Goal: Task Accomplishment & Management: Manage account settings

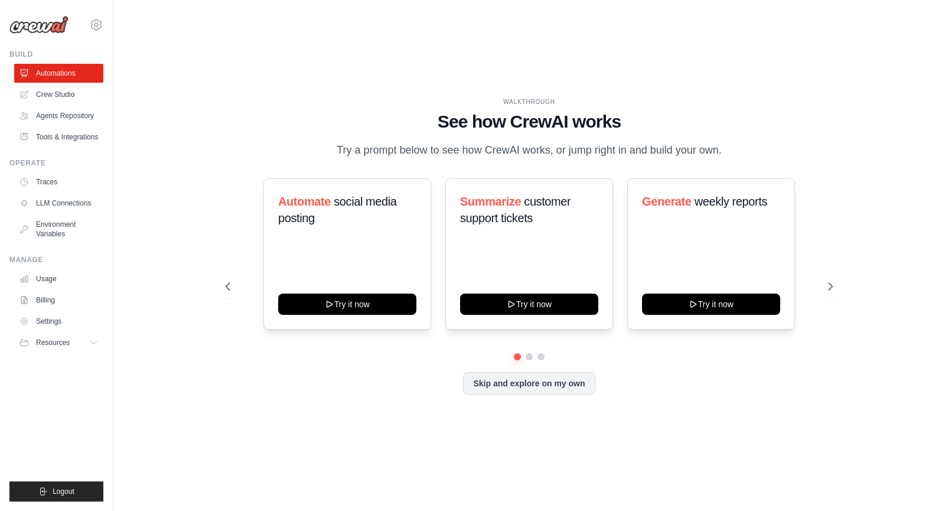
click at [905, 382] on div "WALKTHROUGH See how CrewAI works Try a prompt below to see how CrewAI works, or…" at bounding box center [529, 255] width 794 height 487
click at [944, 197] on div "WALKTHROUGH See how CrewAI works Try a prompt below to see how CrewAI works, or…" at bounding box center [528, 255] width 831 height 487
click at [45, 115] on link "Agents Repository" at bounding box center [59, 115] width 89 height 19
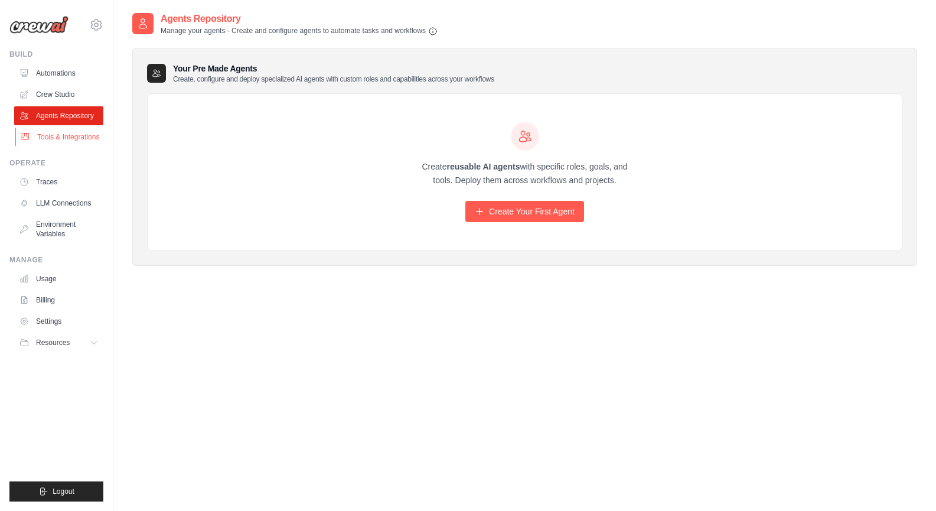
click at [36, 143] on link "Tools & Integrations" at bounding box center [59, 137] width 89 height 19
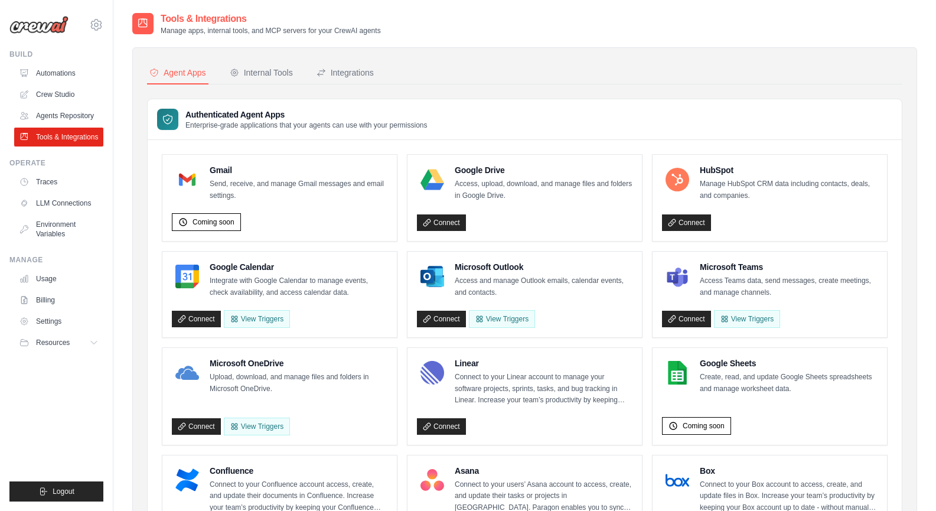
drag, startPoint x: 944, startPoint y: 168, endPoint x: 565, endPoint y: 286, distance: 397.2
click at [565, 286] on p "Access and manage Outlook emails, calendar events, and contacts." at bounding box center [544, 286] width 178 height 23
click at [491, 324] on button "View Triggers" at bounding box center [502, 318] width 66 height 18
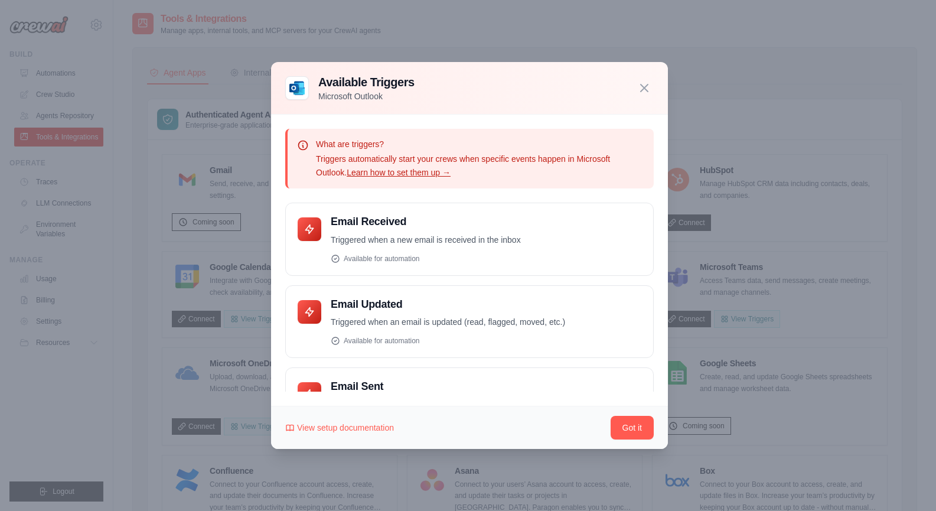
click at [655, 316] on div "What are triggers? Triggers automatically start your crews when specific events…" at bounding box center [469, 261] width 397 height 292
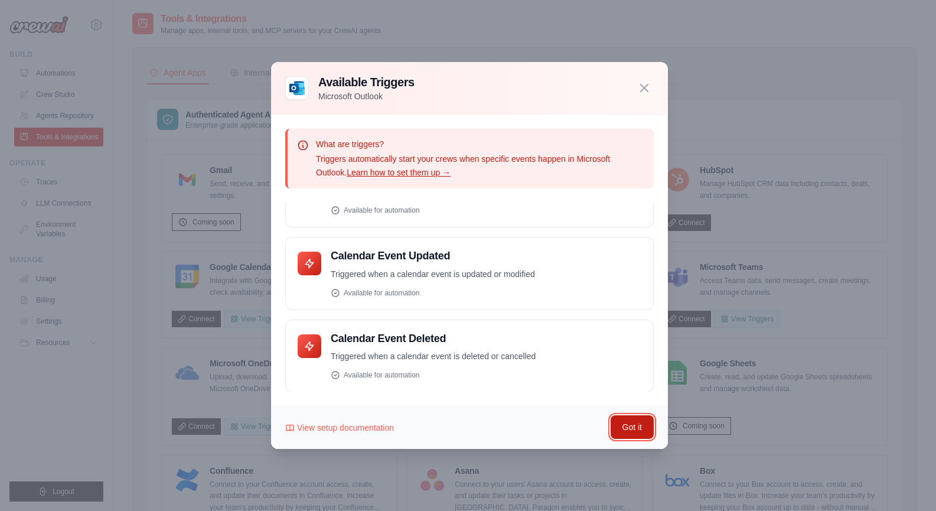
click at [630, 431] on button "Got it" at bounding box center [631, 427] width 43 height 24
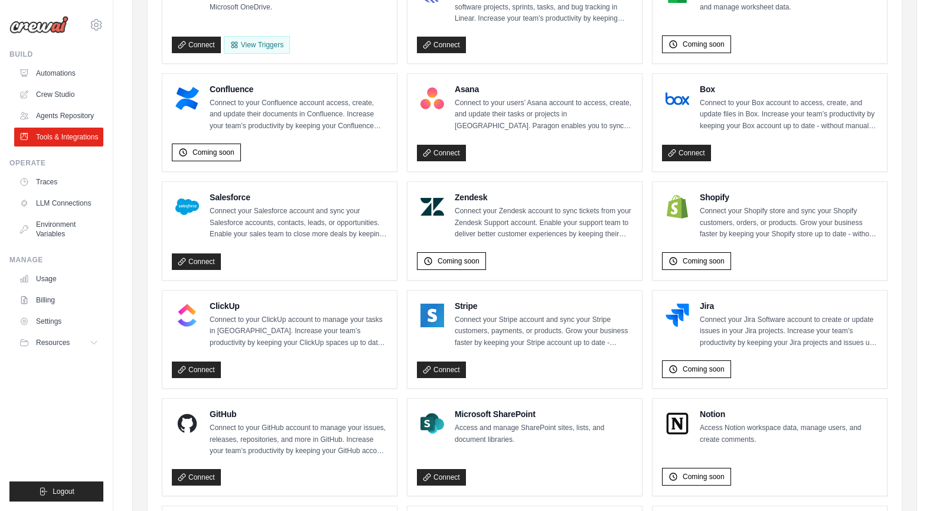
scroll to position [446, 0]
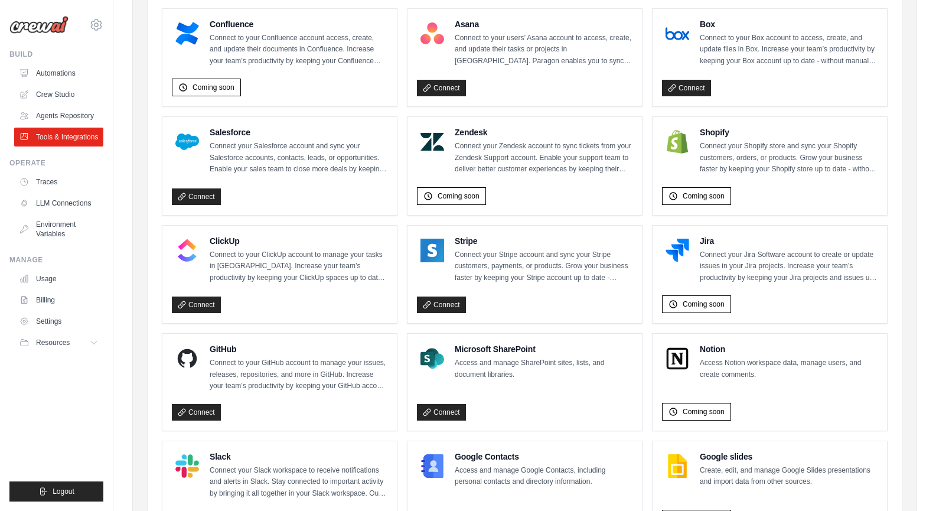
click at [929, 419] on div "Tools & Integrations Manage apps, internal tools, and MCP servers for your Crew…" at bounding box center [524, 124] width 822 height 1118
click at [67, 208] on link "LLM Connections" at bounding box center [59, 203] width 89 height 19
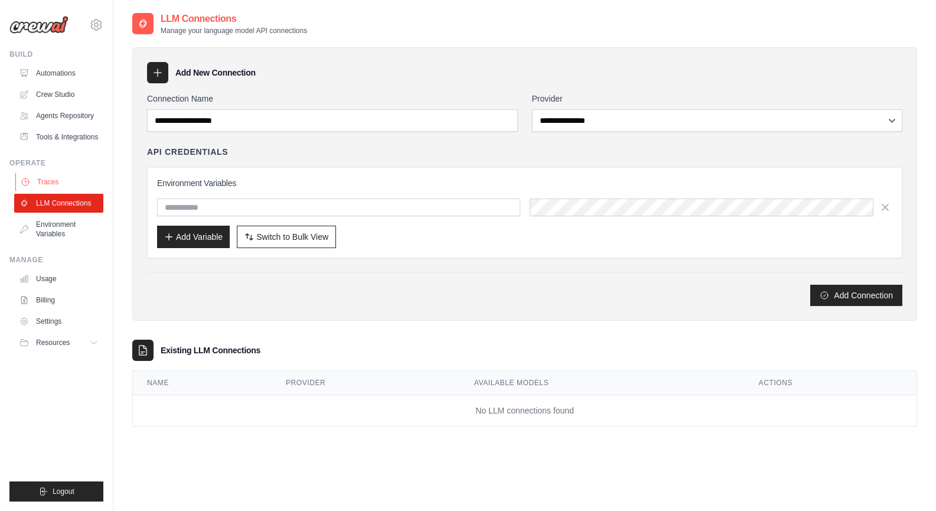
click at [80, 191] on link "Traces" at bounding box center [59, 181] width 89 height 19
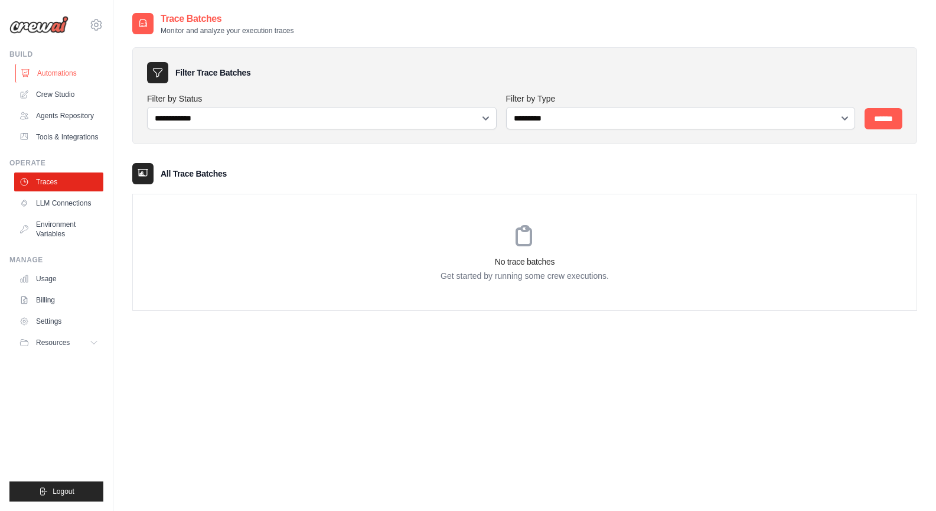
click at [76, 82] on link "Automations" at bounding box center [59, 73] width 89 height 19
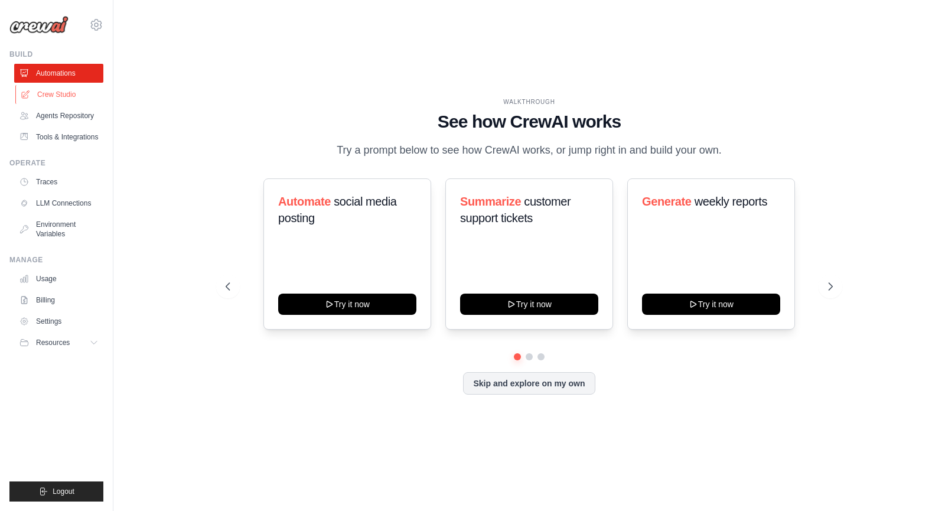
click at [69, 102] on link "Crew Studio" at bounding box center [59, 94] width 89 height 19
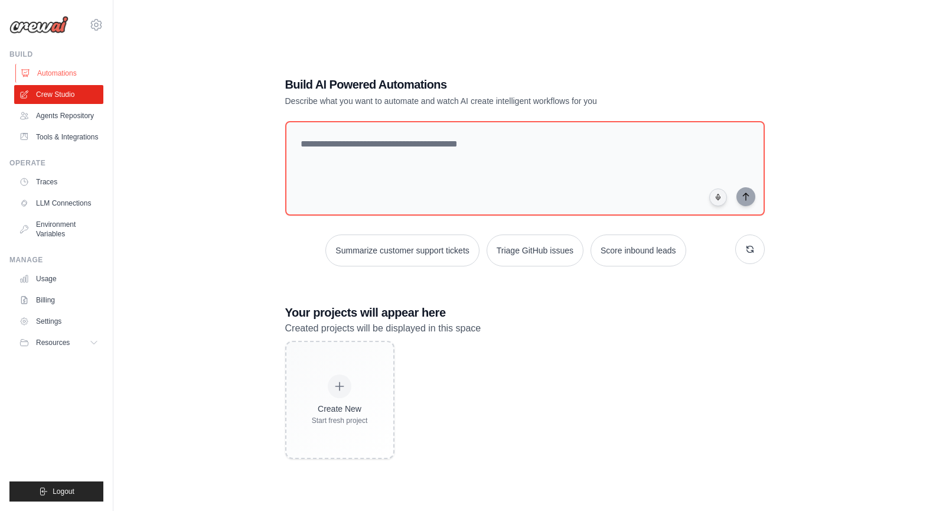
click at [65, 76] on link "Automations" at bounding box center [59, 73] width 89 height 19
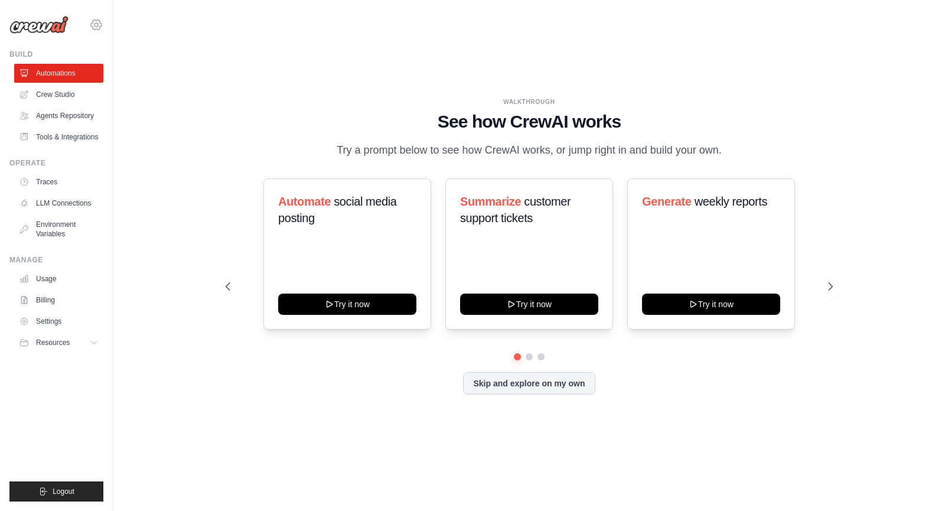
drag, startPoint x: 88, startPoint y: 19, endPoint x: 94, endPoint y: 28, distance: 11.0
click at [94, 28] on div "rahul.bhowmick@ab-inbev.com abinbev Jet Skis Training - CrewAI Settings" at bounding box center [56, 19] width 94 height 38
click at [94, 28] on icon at bounding box center [96, 25] width 14 height 14
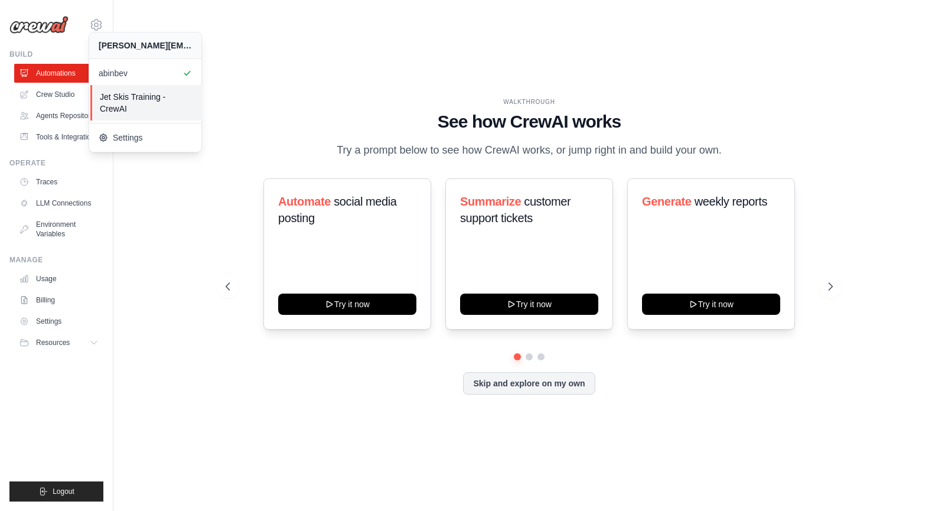
click at [120, 99] on span "Jet Skis Training - CrewAI" at bounding box center [146, 103] width 93 height 24
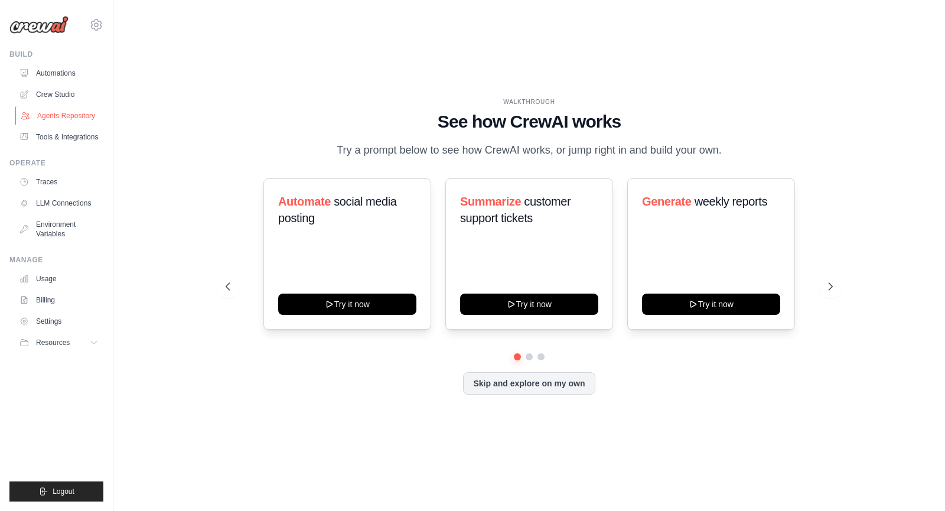
click at [77, 120] on link "Agents Repository" at bounding box center [59, 115] width 89 height 19
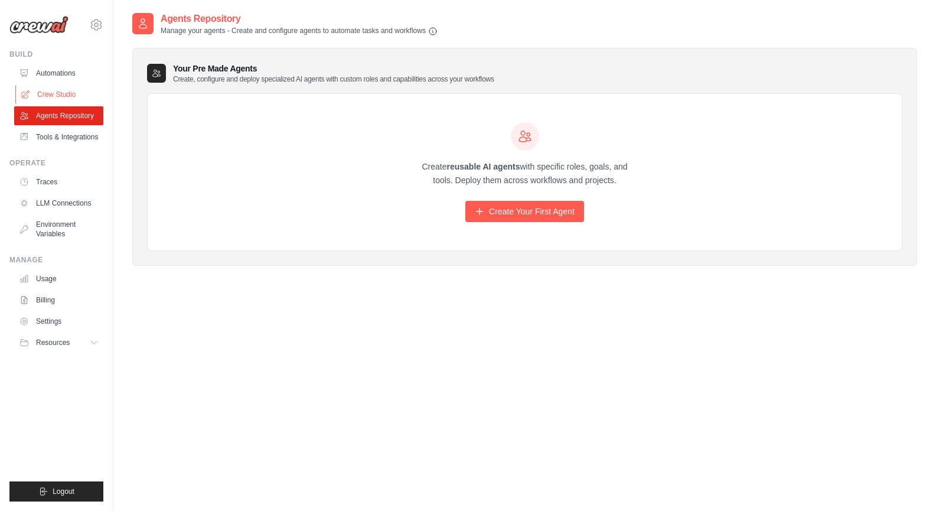
click at [40, 94] on link "Crew Studio" at bounding box center [59, 94] width 89 height 19
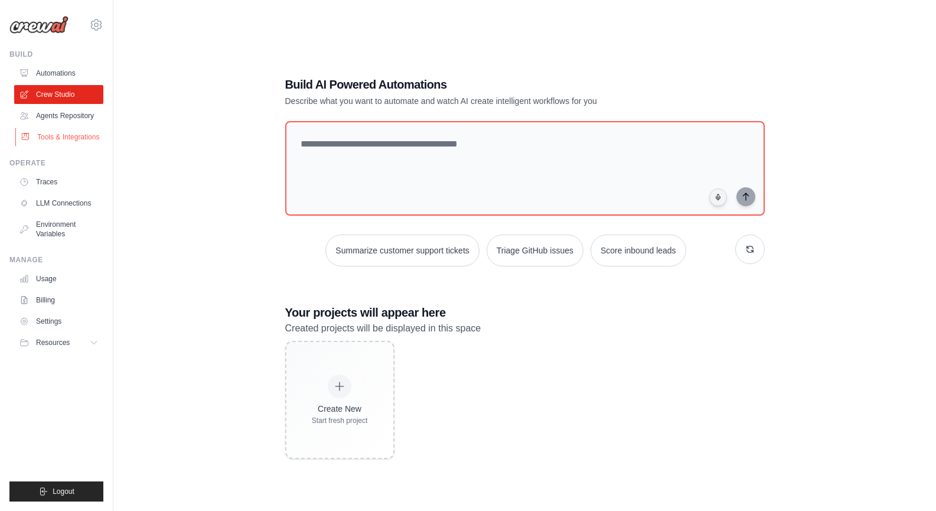
click at [48, 140] on link "Tools & Integrations" at bounding box center [59, 137] width 89 height 19
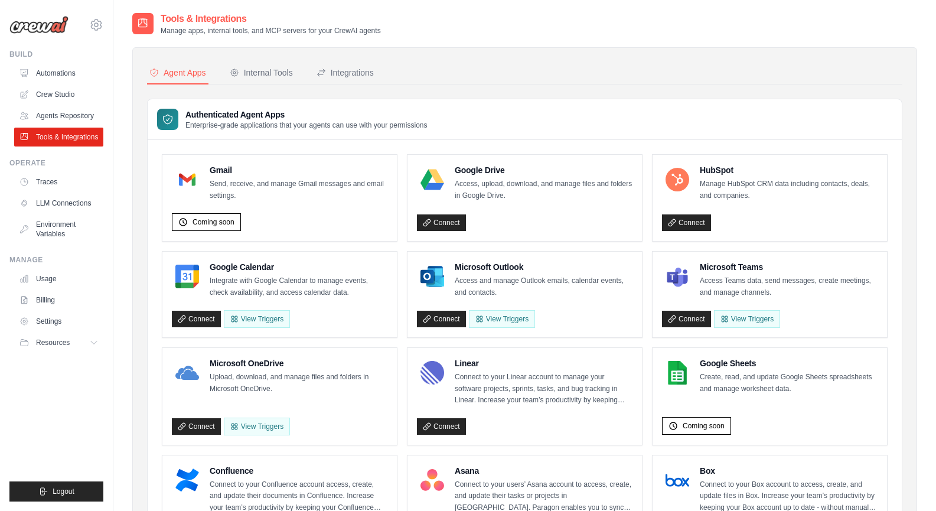
click at [61, 68] on link "Automations" at bounding box center [58, 73] width 89 height 19
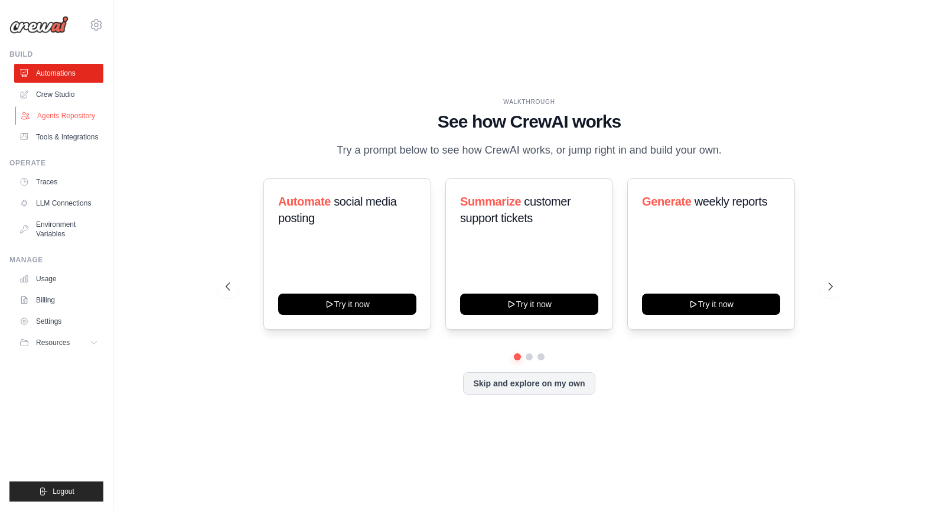
click at [47, 122] on link "Agents Repository" at bounding box center [59, 115] width 89 height 19
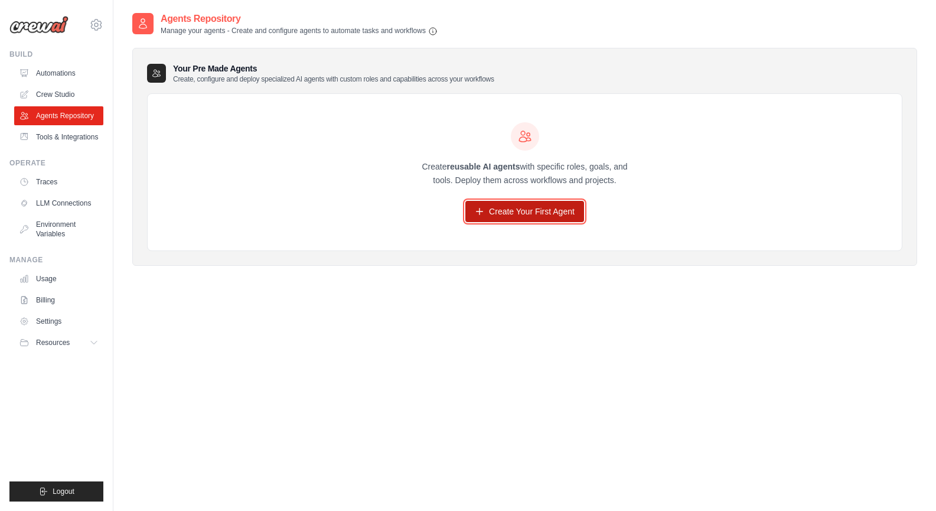
click at [508, 218] on link "Create Your First Agent" at bounding box center [524, 211] width 119 height 21
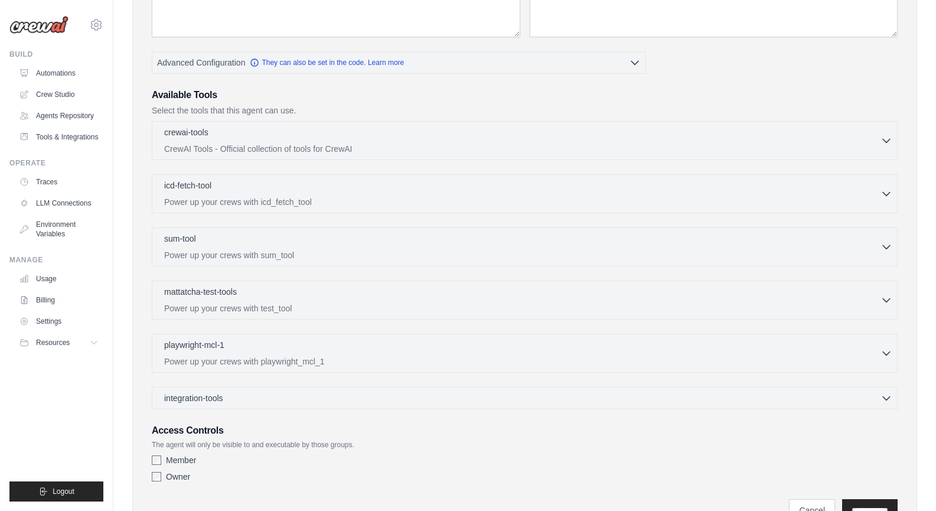
scroll to position [204, 0]
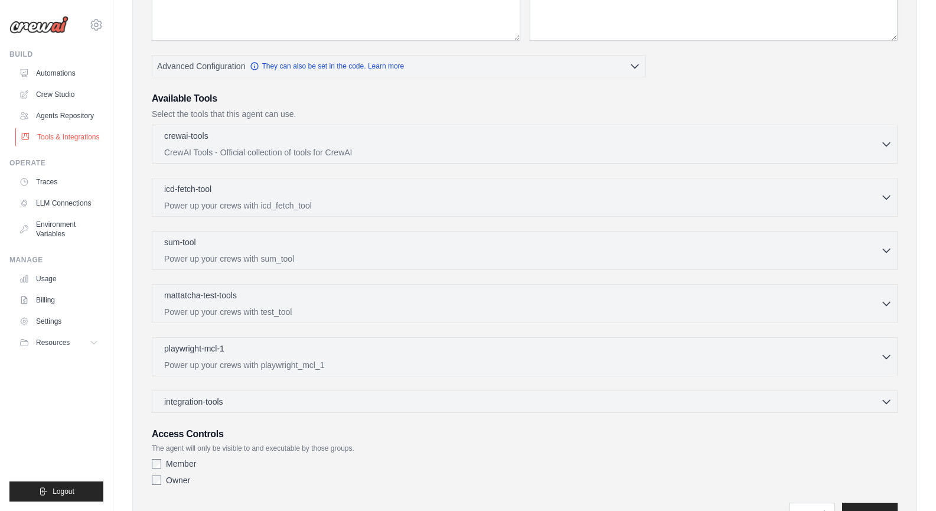
click at [74, 135] on link "Tools & Integrations" at bounding box center [59, 137] width 89 height 19
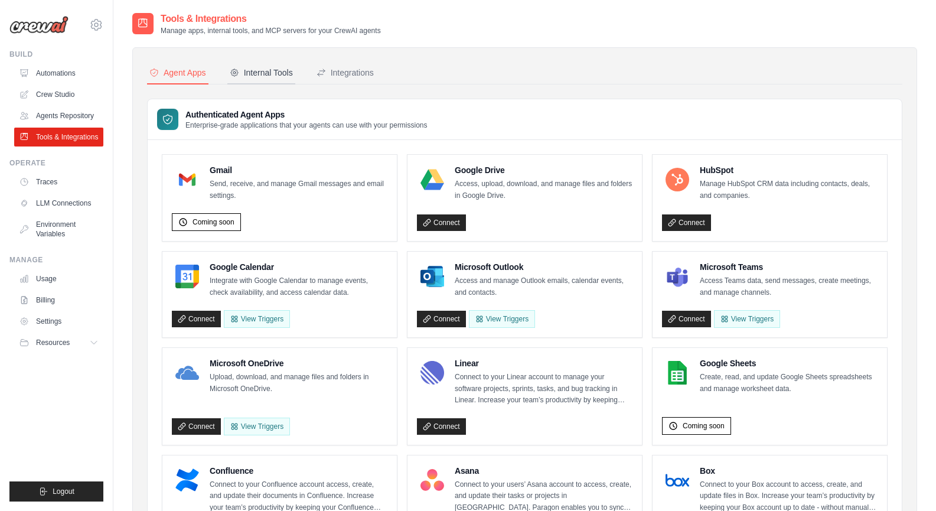
click at [259, 79] on button "Internal Tools" at bounding box center [261, 73] width 68 height 22
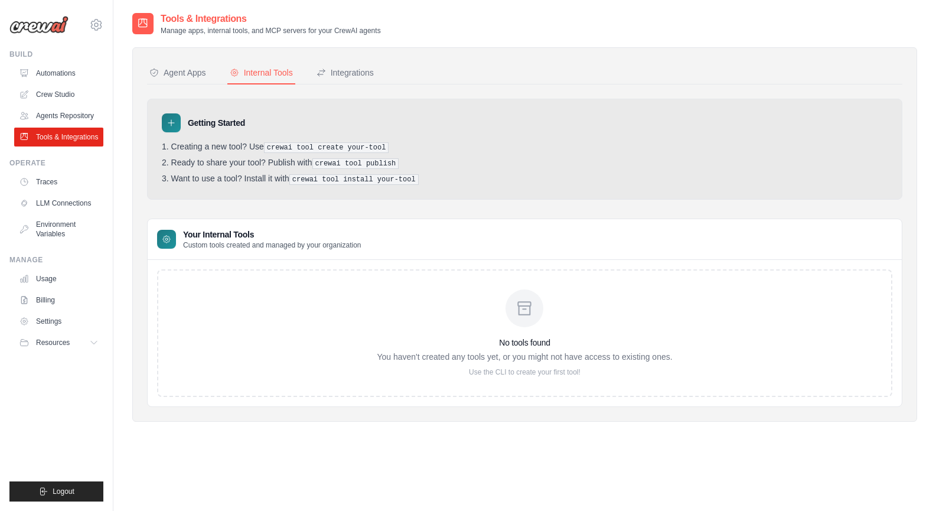
scroll to position [24, 0]
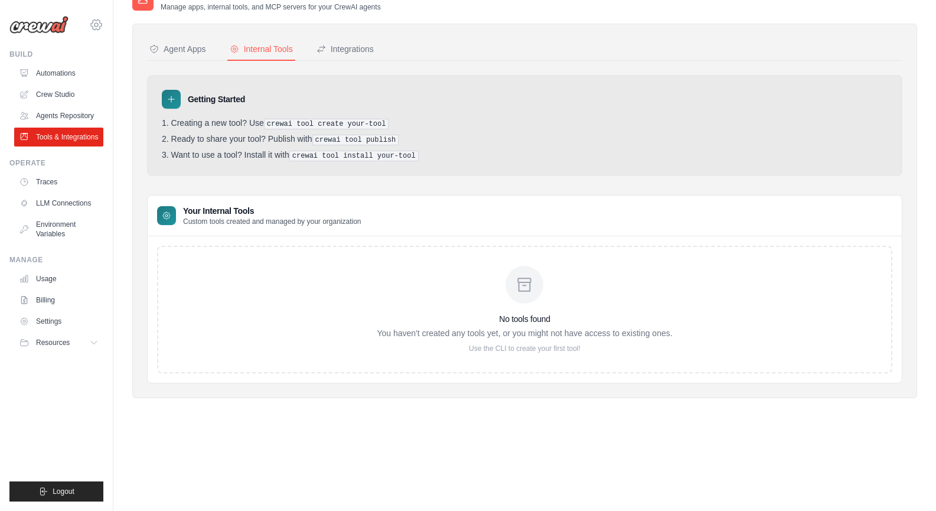
click at [103, 21] on icon at bounding box center [96, 25] width 14 height 14
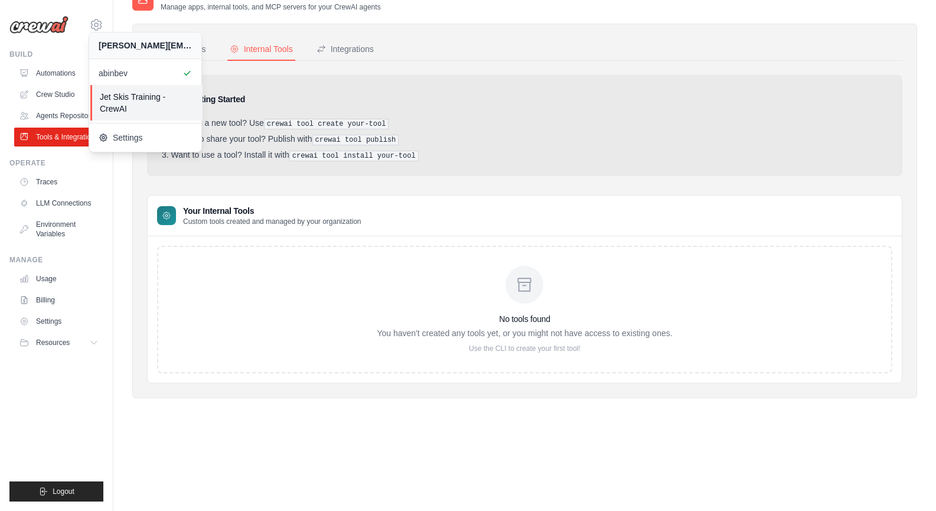
click at [126, 108] on span "Jet Skis Training - CrewAI" at bounding box center [146, 103] width 93 height 24
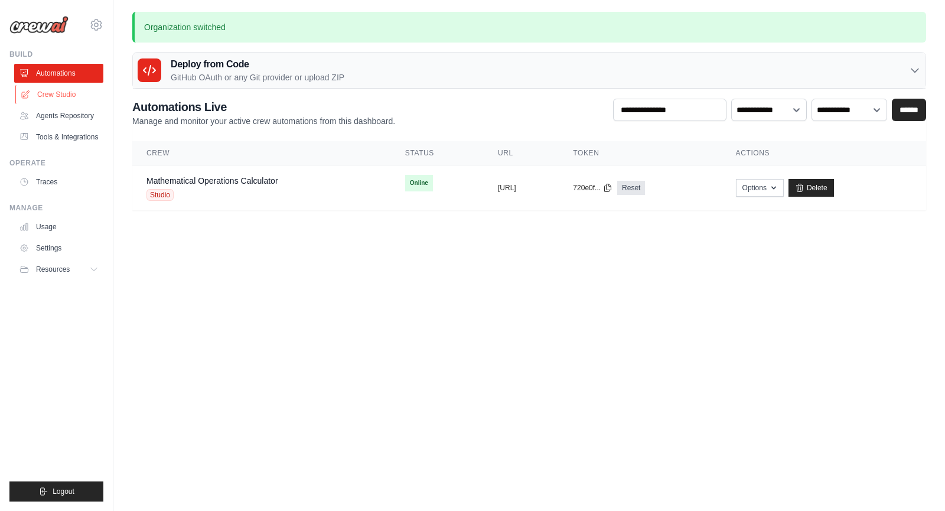
click at [90, 100] on link "Crew Studio" at bounding box center [59, 94] width 89 height 19
click at [93, 28] on icon at bounding box center [96, 24] width 11 height 10
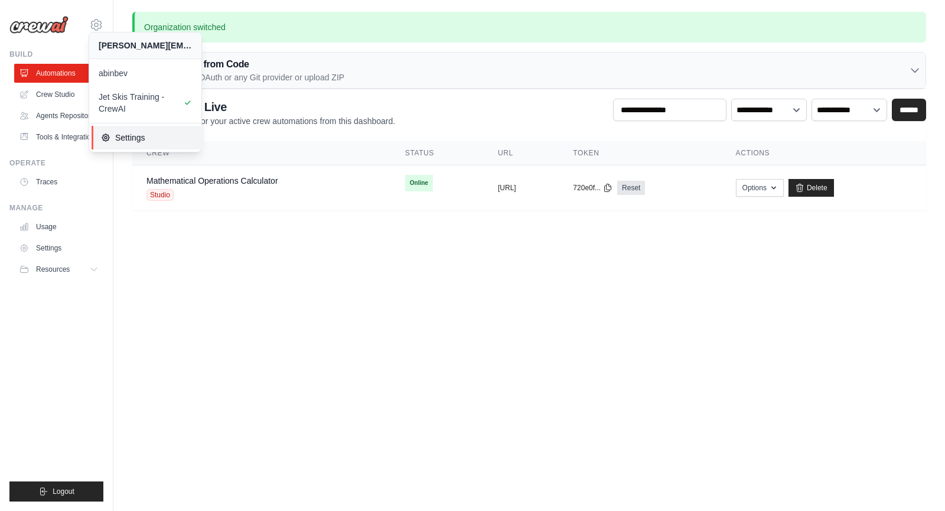
click at [142, 133] on span "Settings" at bounding box center [147, 138] width 93 height 12
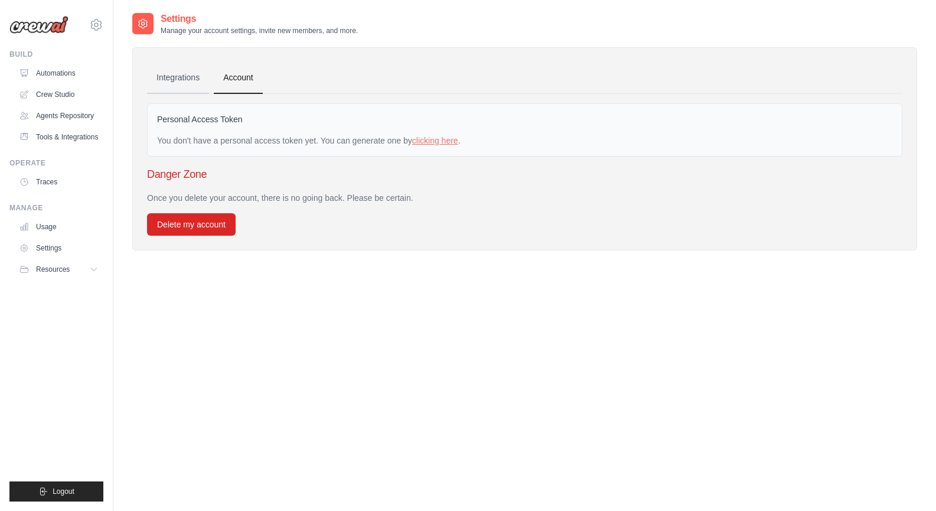
click at [186, 85] on link "Integrations" at bounding box center [178, 78] width 62 height 32
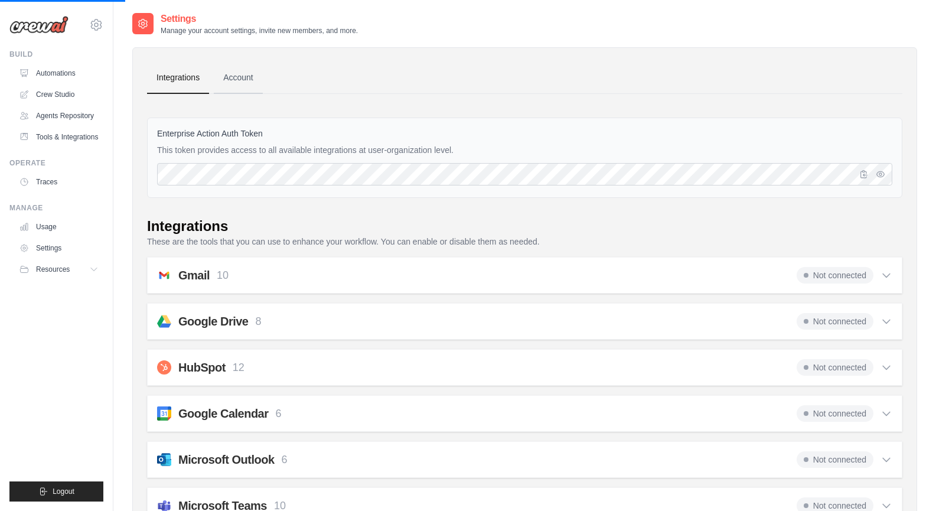
click at [231, 87] on link "Account" at bounding box center [238, 78] width 49 height 32
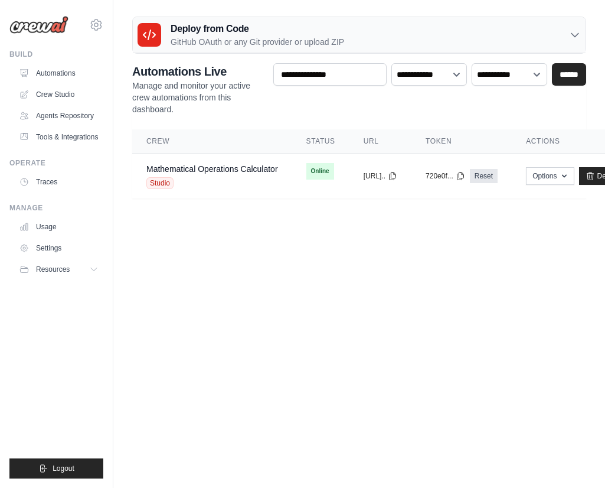
click at [89, 17] on div "[PERSON_NAME][EMAIL_ADDRESS][DOMAIN_NAME] [GEOGRAPHIC_DATA] Jet Skis Training -…" at bounding box center [56, 19] width 94 height 38
click at [94, 27] on icon at bounding box center [96, 25] width 14 height 14
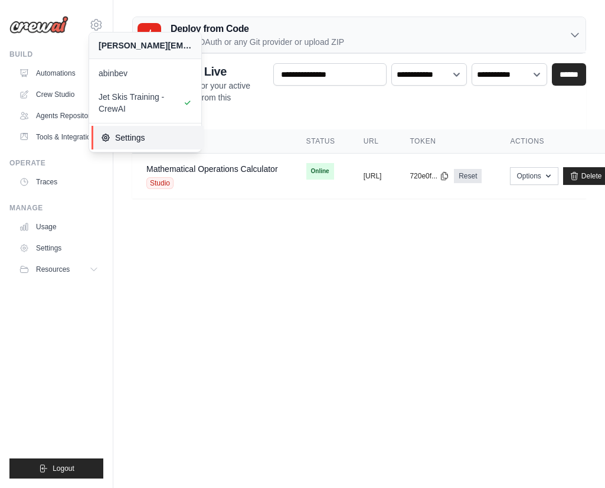
click at [152, 148] on link "Settings" at bounding box center [148, 138] width 112 height 24
click at [221, 109] on p "Manage and monitor your active crew automations from this dashboard." at bounding box center [198, 97] width 132 height 35
click at [162, 145] on link "Settings" at bounding box center [146, 138] width 112 height 24
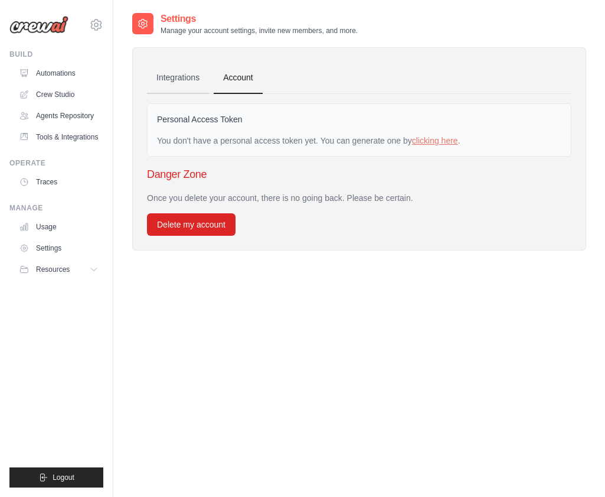
click at [199, 91] on link "Integrations" at bounding box center [178, 78] width 62 height 32
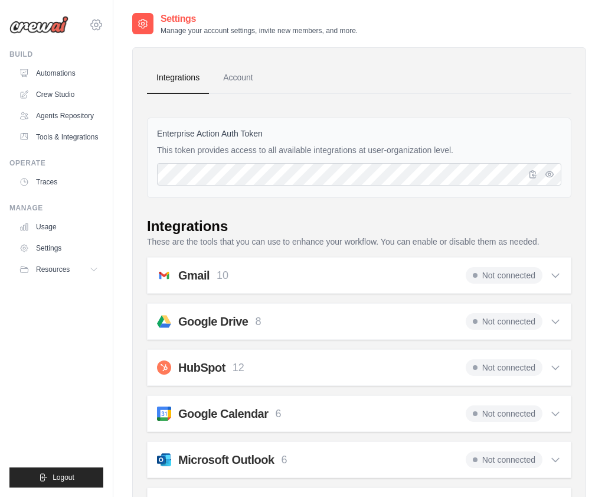
click at [92, 28] on icon at bounding box center [96, 25] width 14 height 14
